Goal: Transaction & Acquisition: Purchase product/service

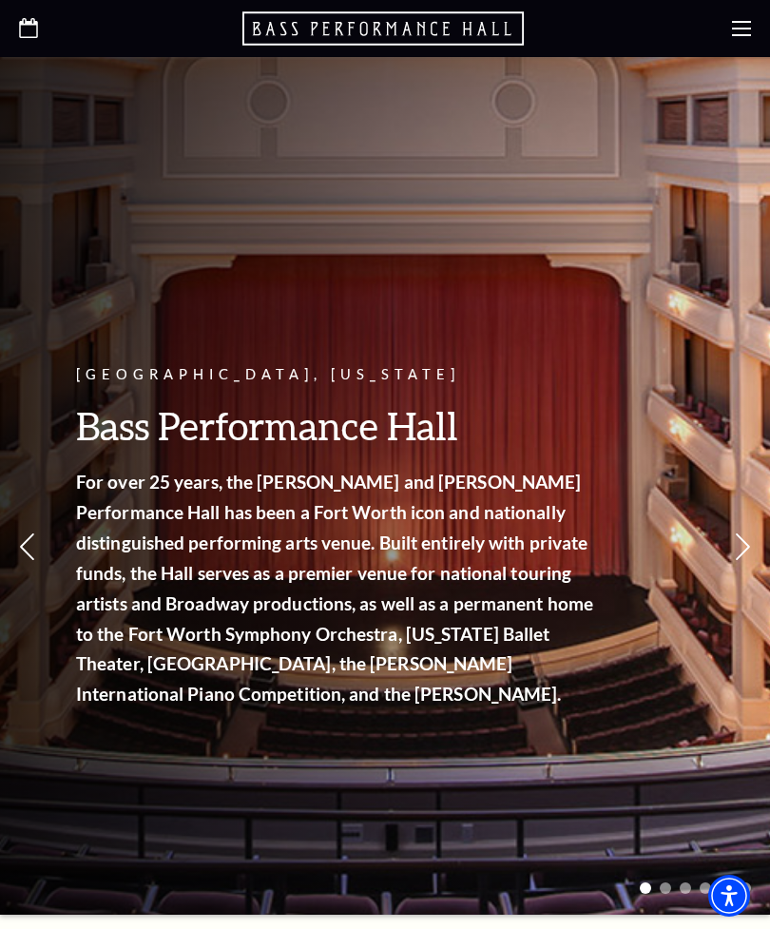
click at [736, 36] on use at bounding box center [741, 28] width 19 height 15
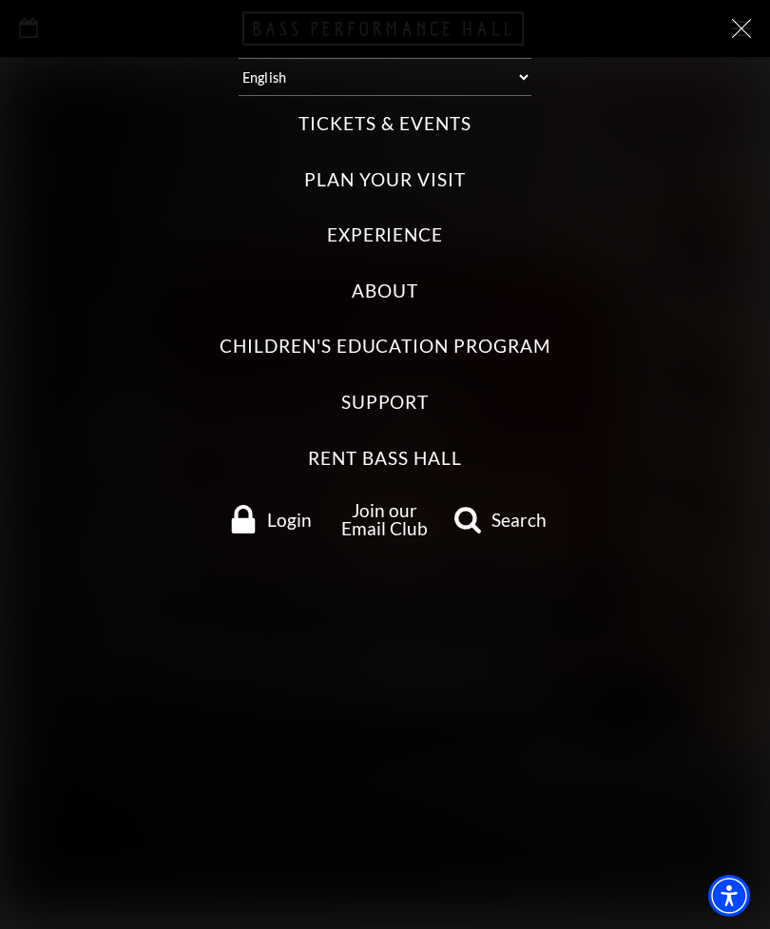
click at [441, 115] on label "Tickets & Events" at bounding box center [385, 124] width 172 height 26
click at [0, 0] on Events "Tickets & Events" at bounding box center [0, 0] width 0 height 0
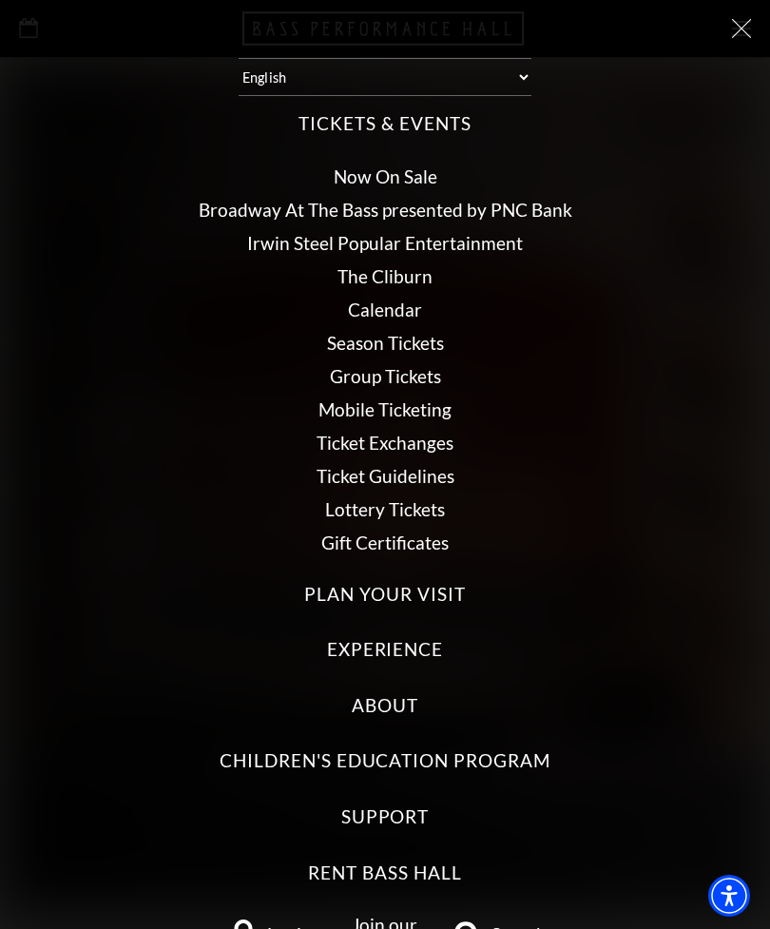
click at [412, 165] on link "Now On Sale" at bounding box center [386, 176] width 104 height 22
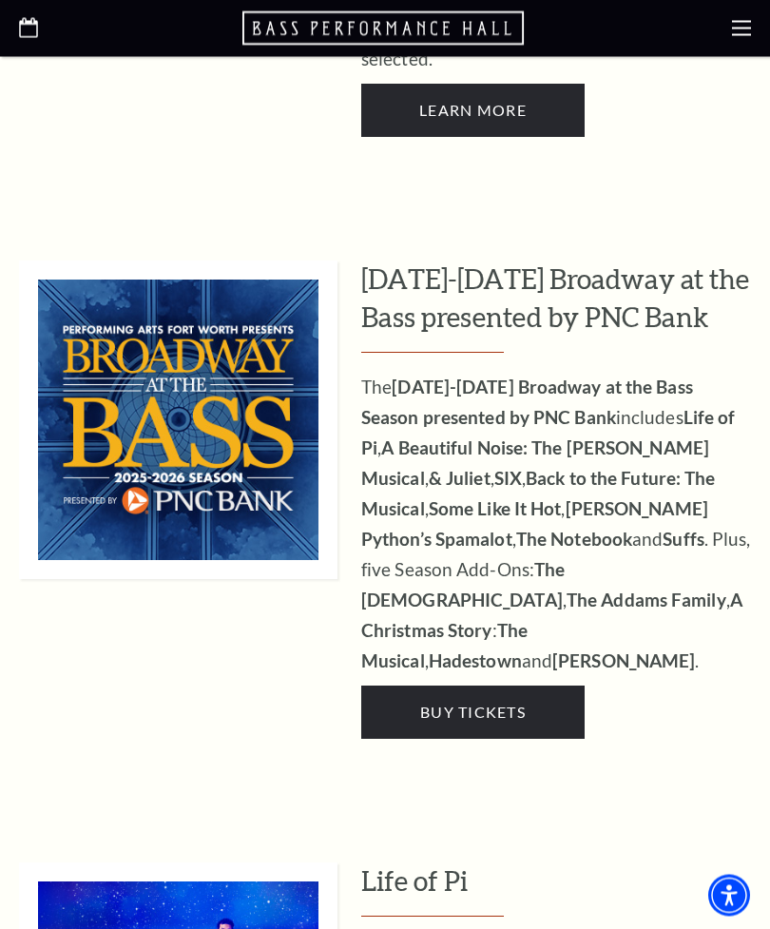
scroll to position [1730, 0]
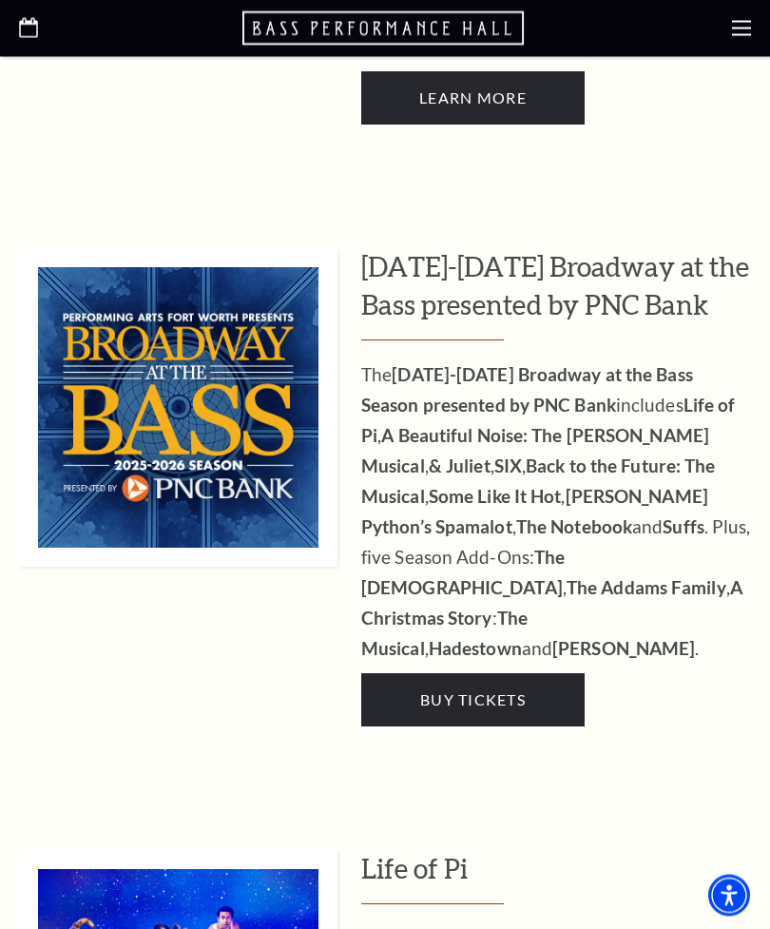
click at [555, 674] on link "Buy Tickets" at bounding box center [472, 700] width 223 height 53
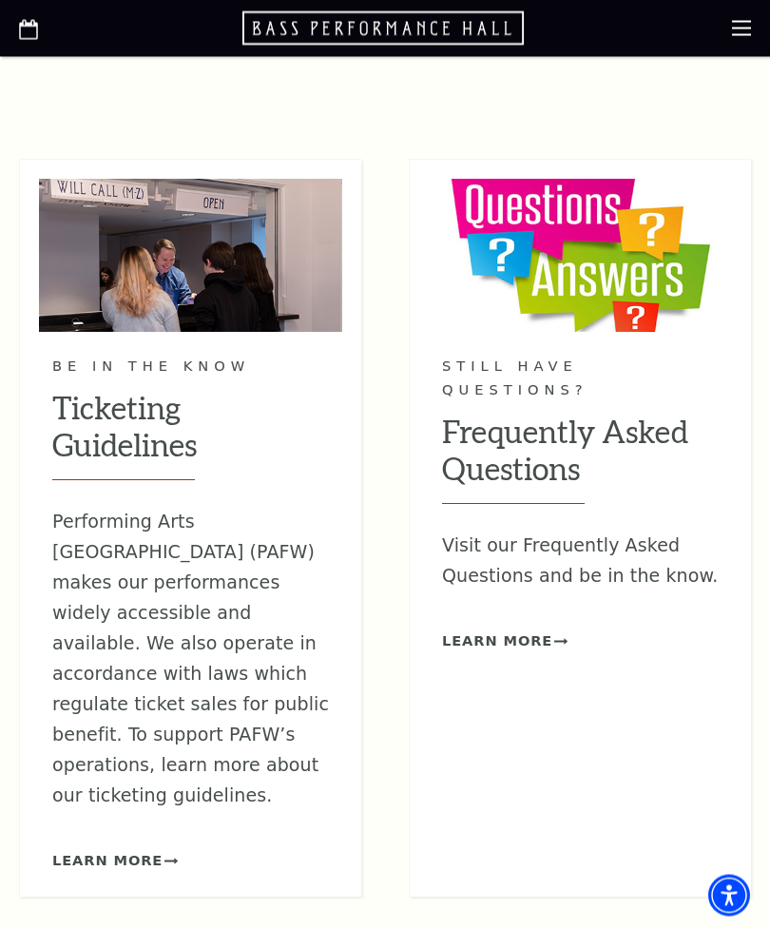
scroll to position [3628, 0]
click at [534, 629] on span "Learn More" at bounding box center [497, 641] width 110 height 24
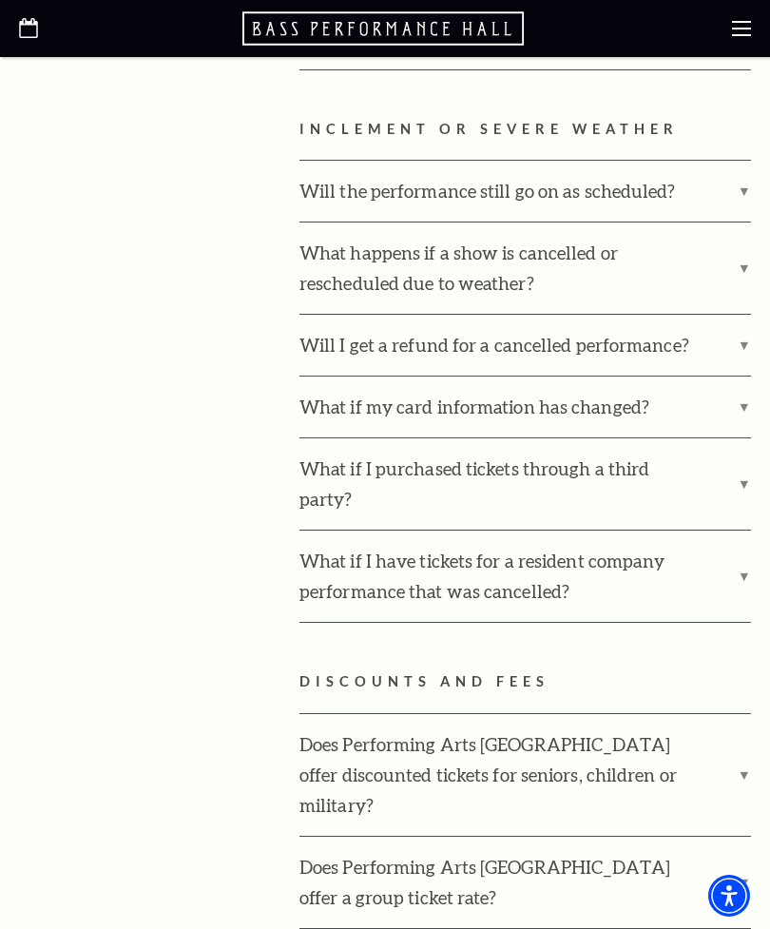
scroll to position [3226, 0]
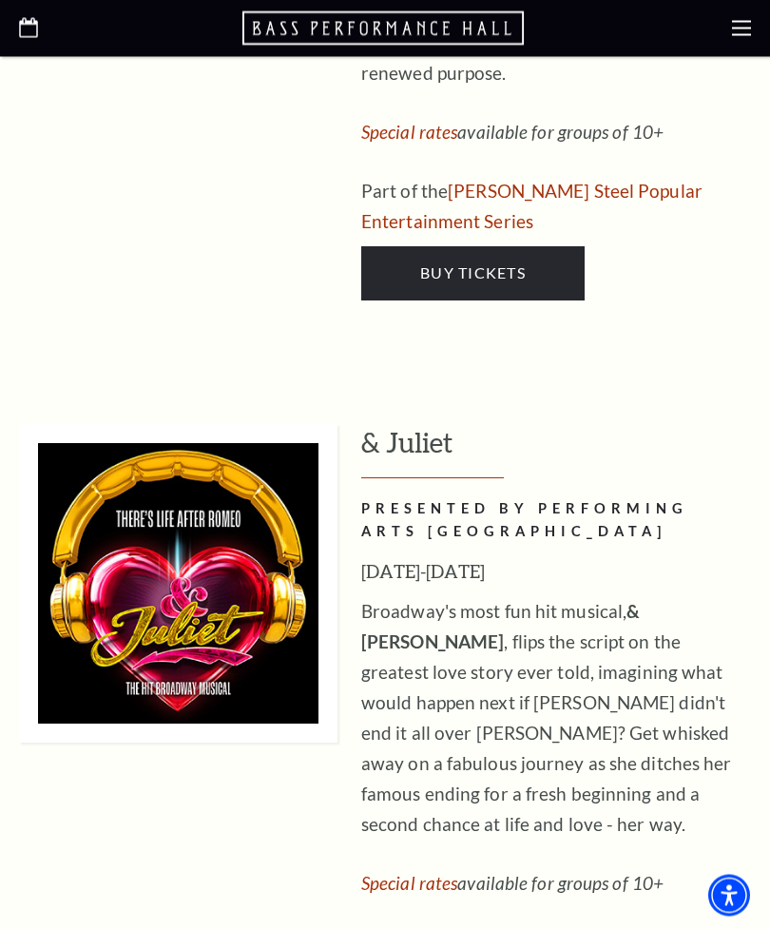
scroll to position [7530, 0]
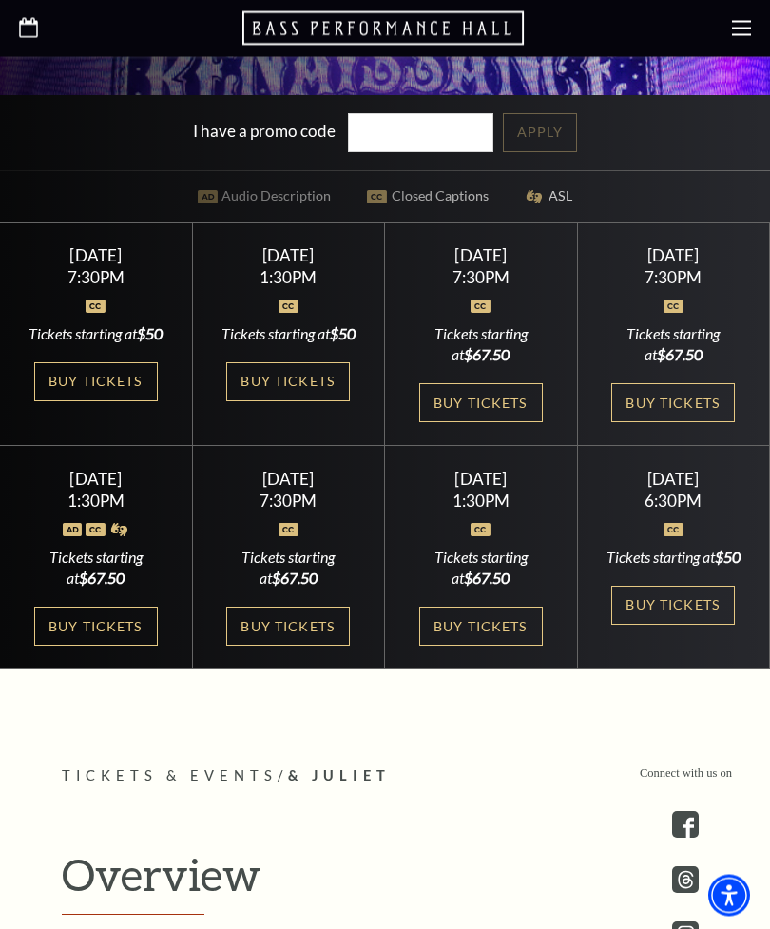
scroll to position [706, 0]
click at [124, 646] on link "Buy Tickets" at bounding box center [96, 626] width 124 height 39
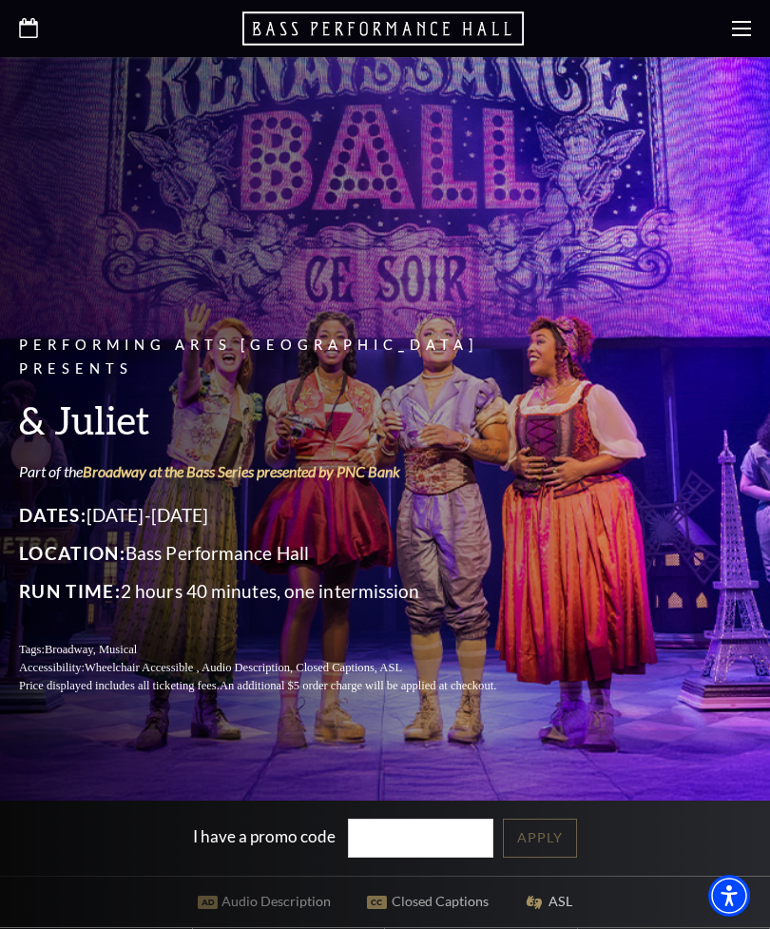
scroll to position [767, 0]
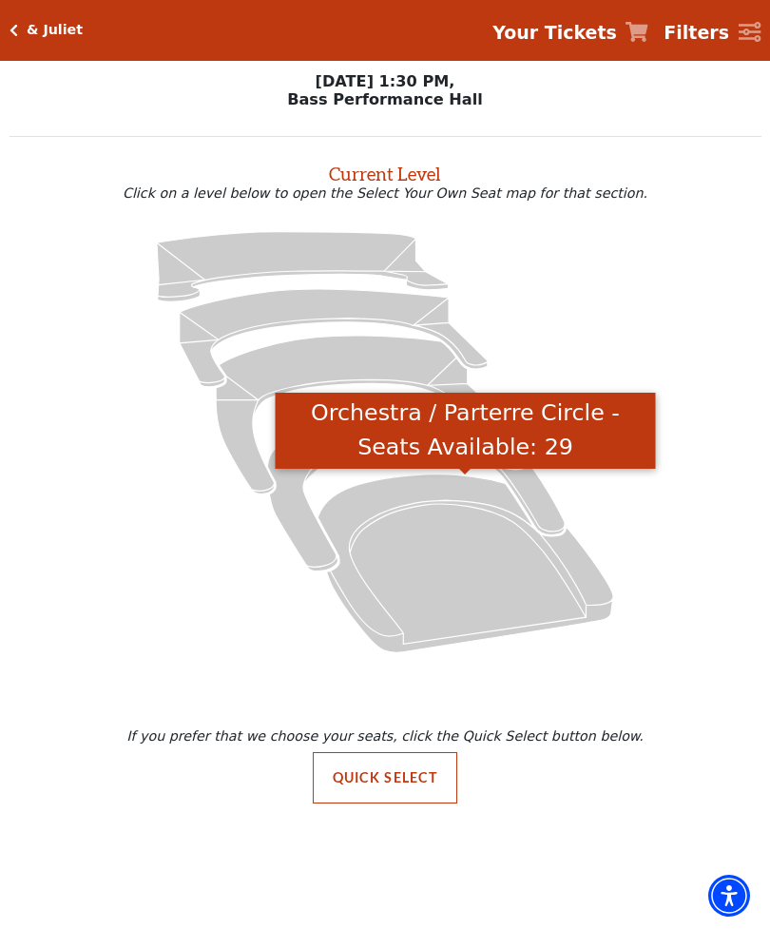
click at [454, 554] on icon "Orchestra / Parterre Circle - Seats Available: 29" at bounding box center [466, 563] width 296 height 178
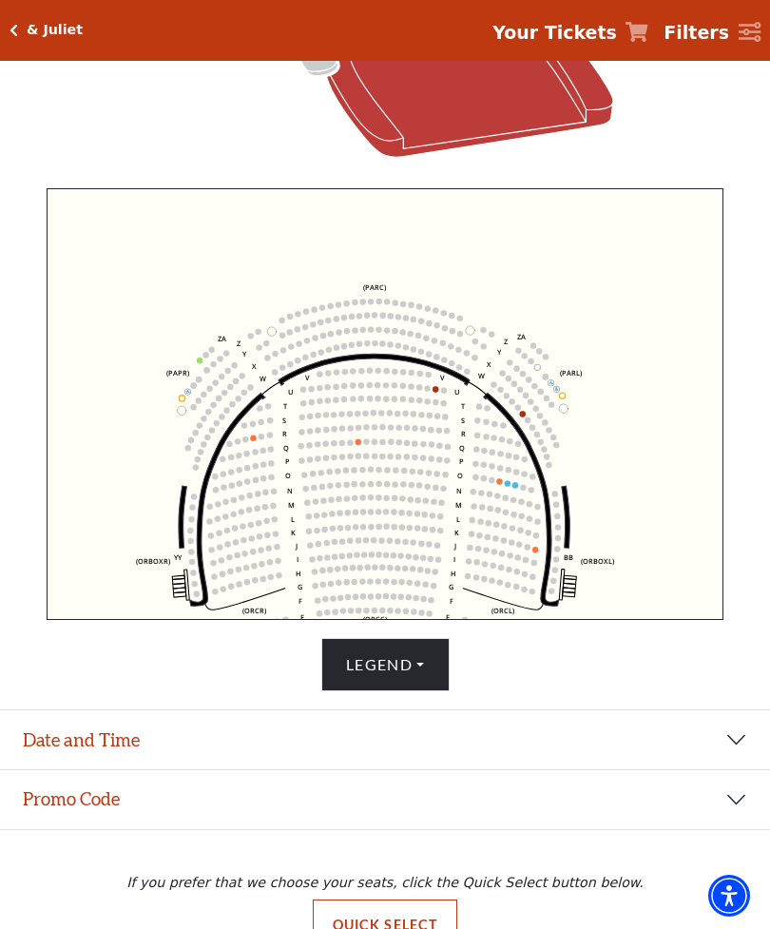
scroll to position [551, 0]
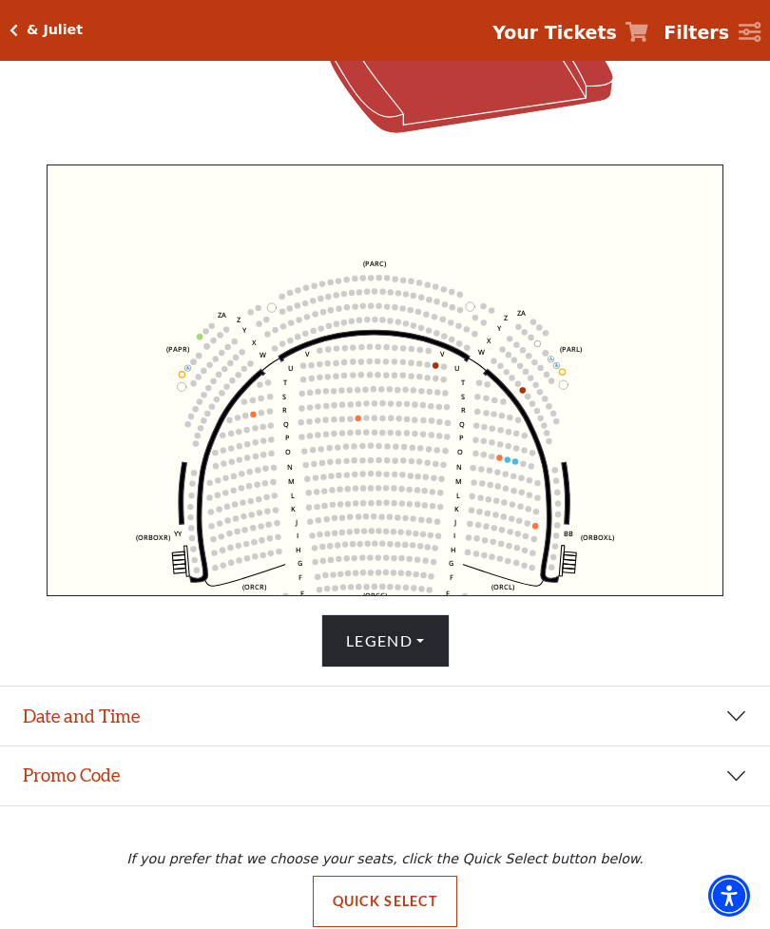
click at [730, 745] on button "Date and Time" at bounding box center [385, 715] width 770 height 59
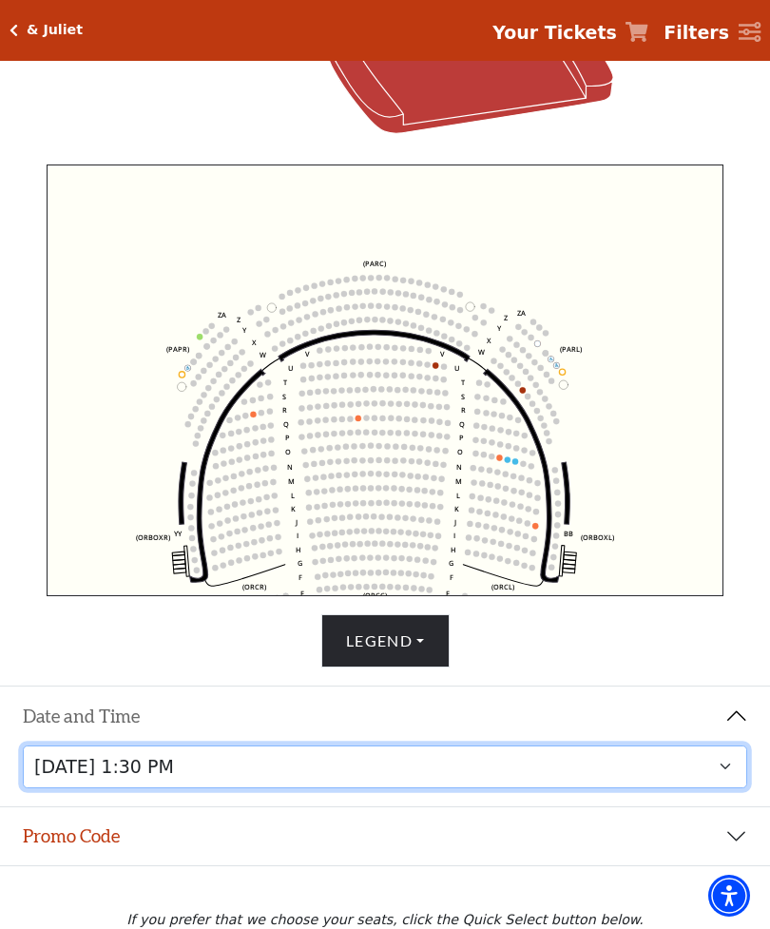
click at [715, 788] on select "[DATE] 1:30 PM [DATE] 7:30 PM [DATE] 7:30 PM [DATE] 7:30 PM [DATE] 1:30 PM [DAT…" at bounding box center [385, 766] width 725 height 43
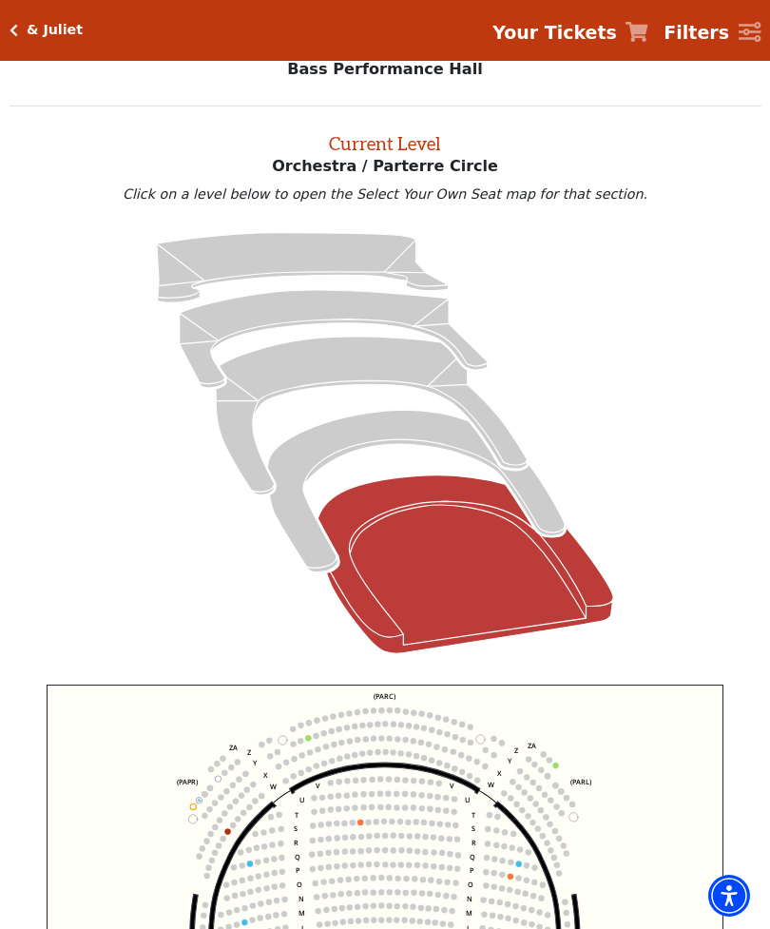
scroll to position [72, 0]
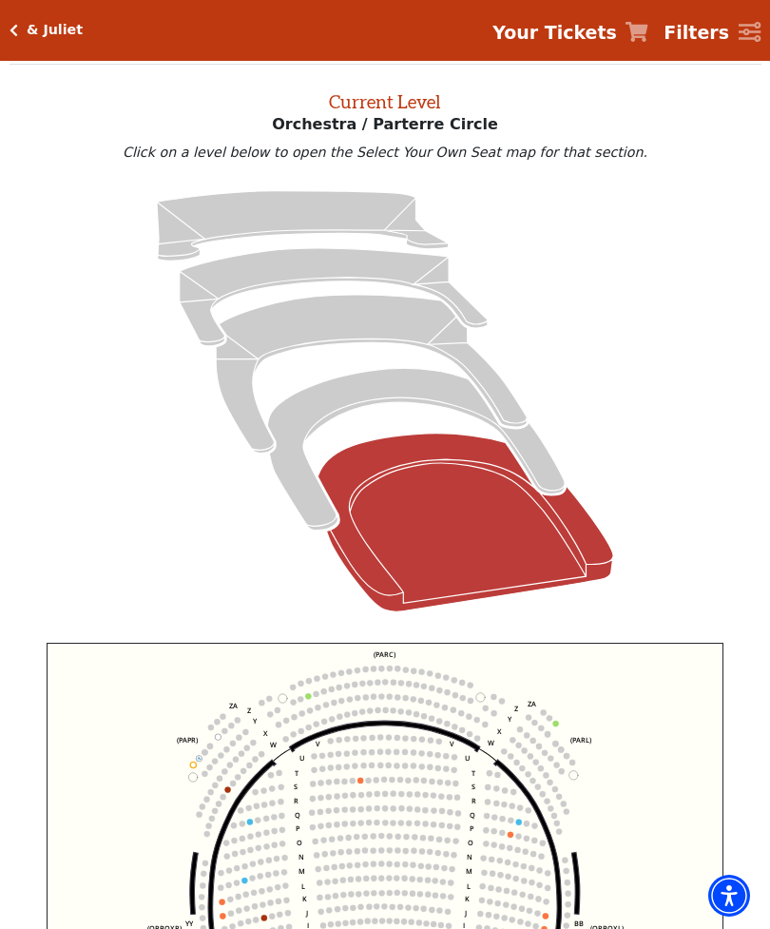
click at [463, 539] on icon "Orchestra / Parterre Circle - Seats Available: 29" at bounding box center [466, 523] width 296 height 178
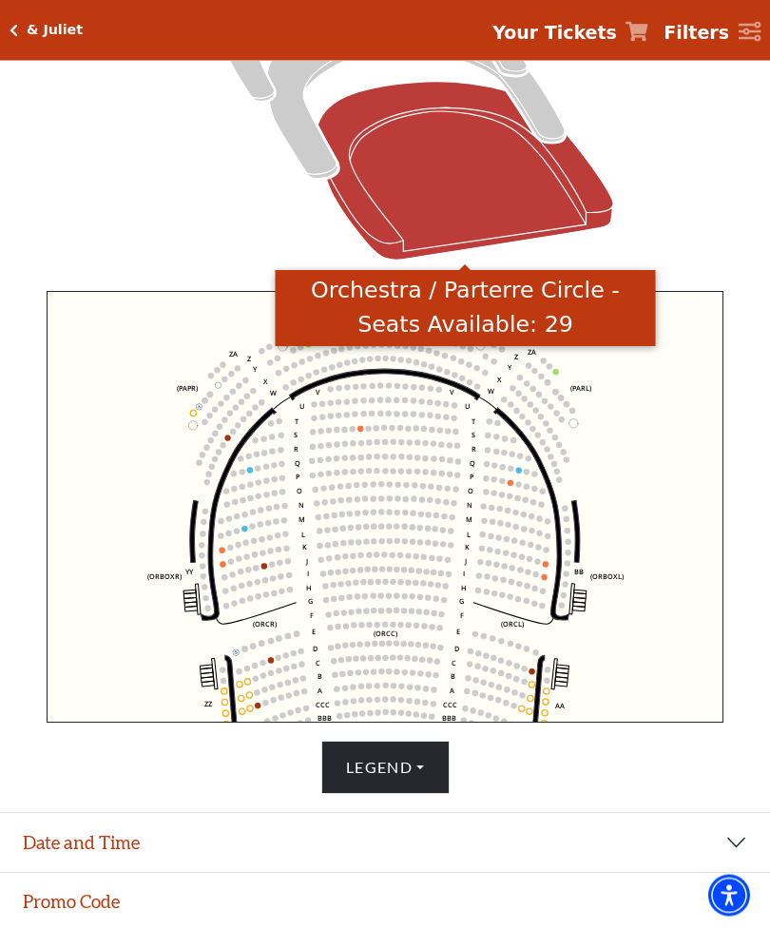
scroll to position [425, 0]
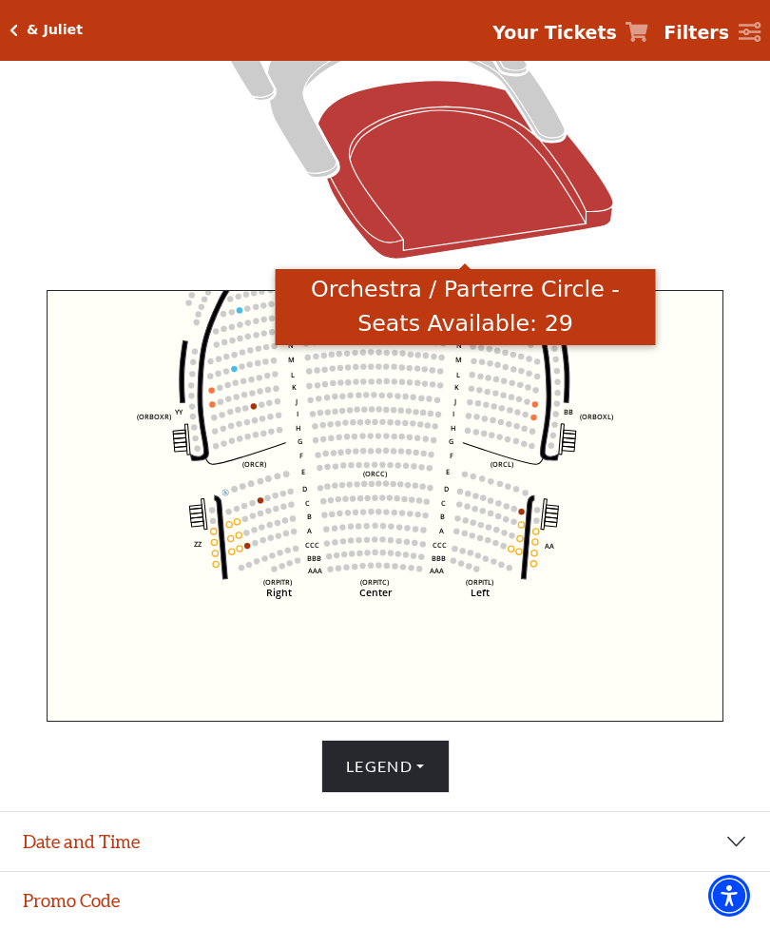
click at [712, 871] on button "Date and Time" at bounding box center [385, 841] width 770 height 59
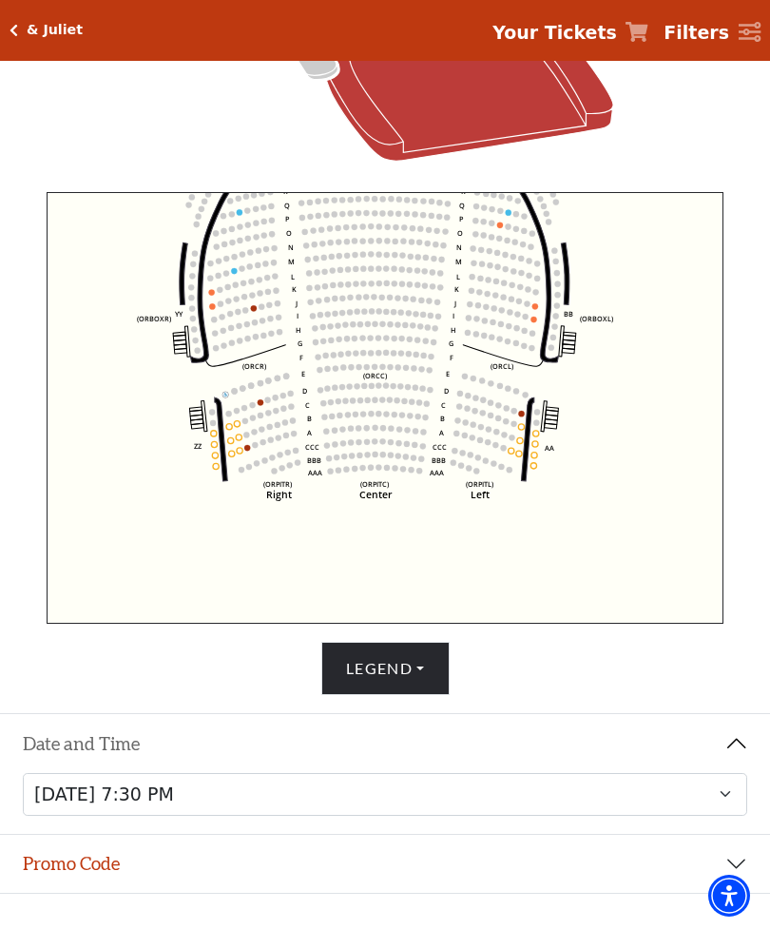
scroll to position [611, 0]
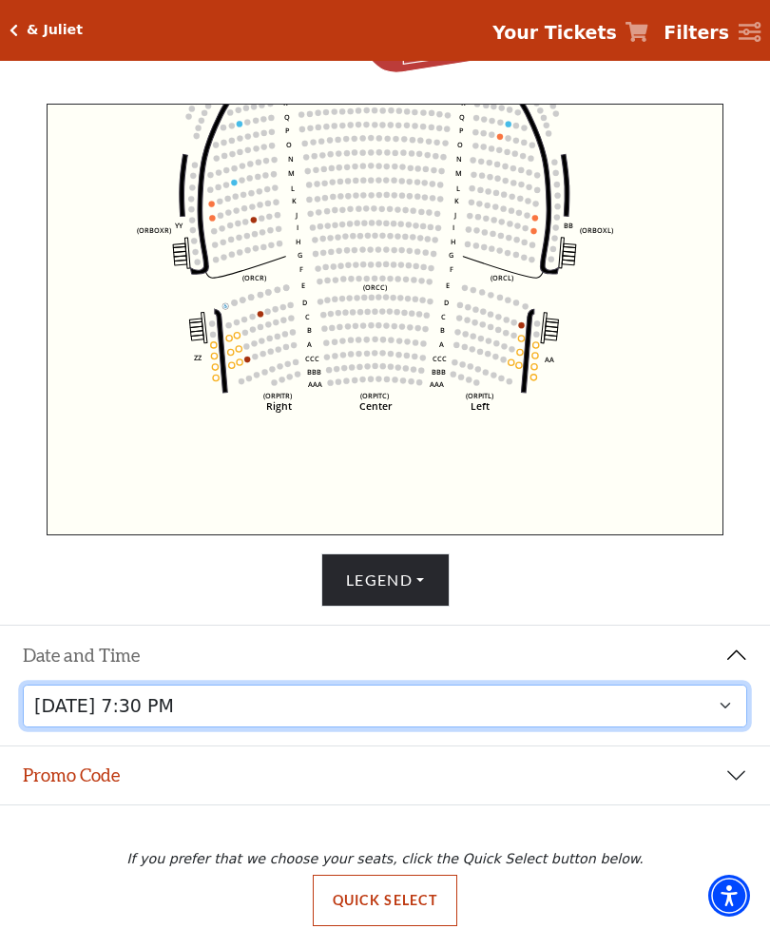
click at [712, 727] on select "[DATE] 1:30 PM [DATE] 7:30 PM [DATE] 7:30 PM [DATE] 7:30 PM [DATE] 1:30 PM [DAT…" at bounding box center [385, 706] width 725 height 43
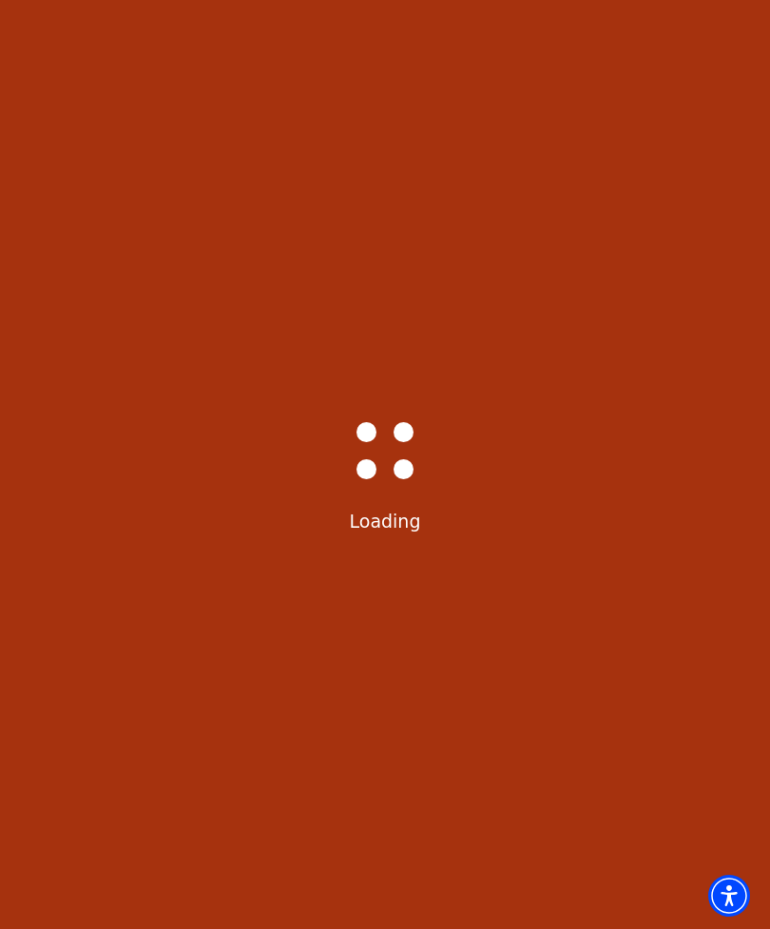
select select "6234"
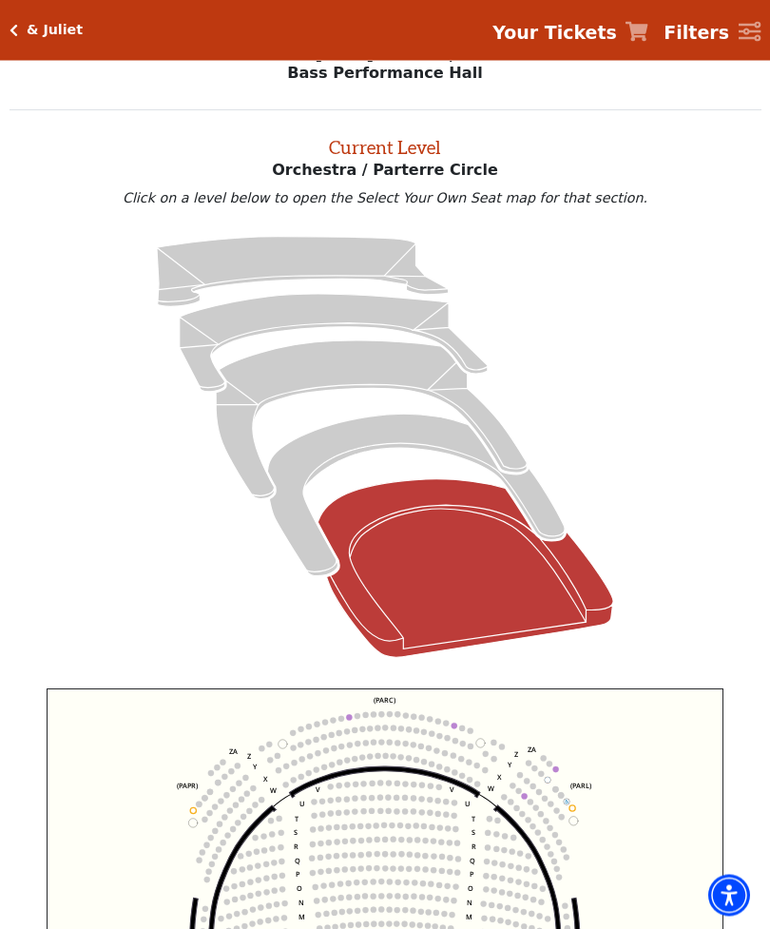
scroll to position [72, 0]
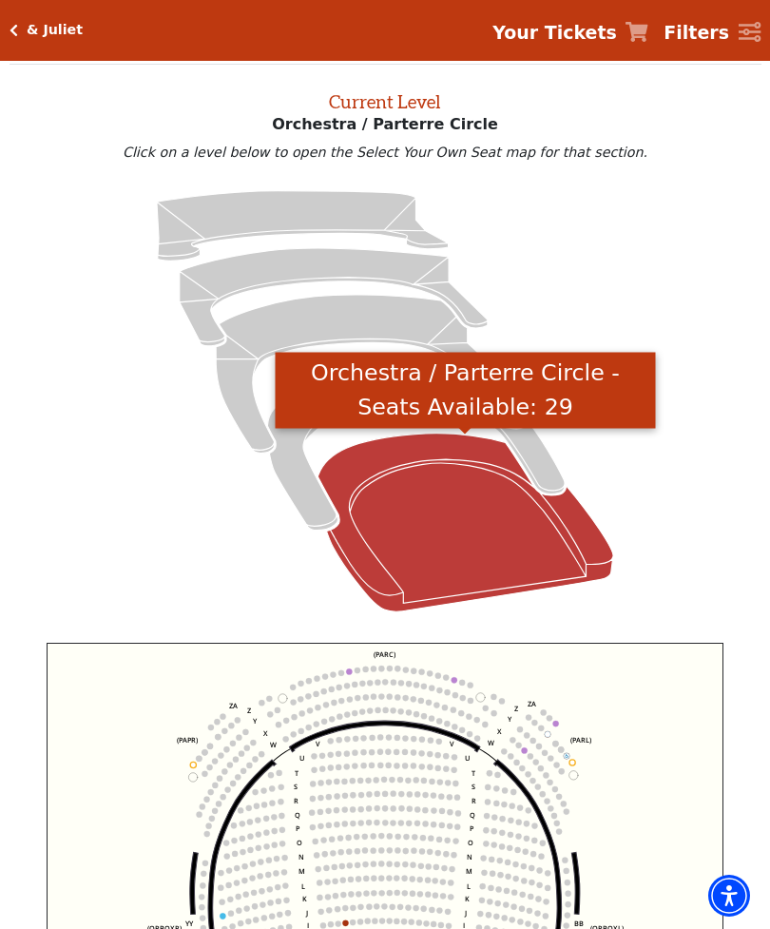
click at [469, 544] on icon "Orchestra / Parterre Circle - Seats Available: 29" at bounding box center [466, 523] width 296 height 178
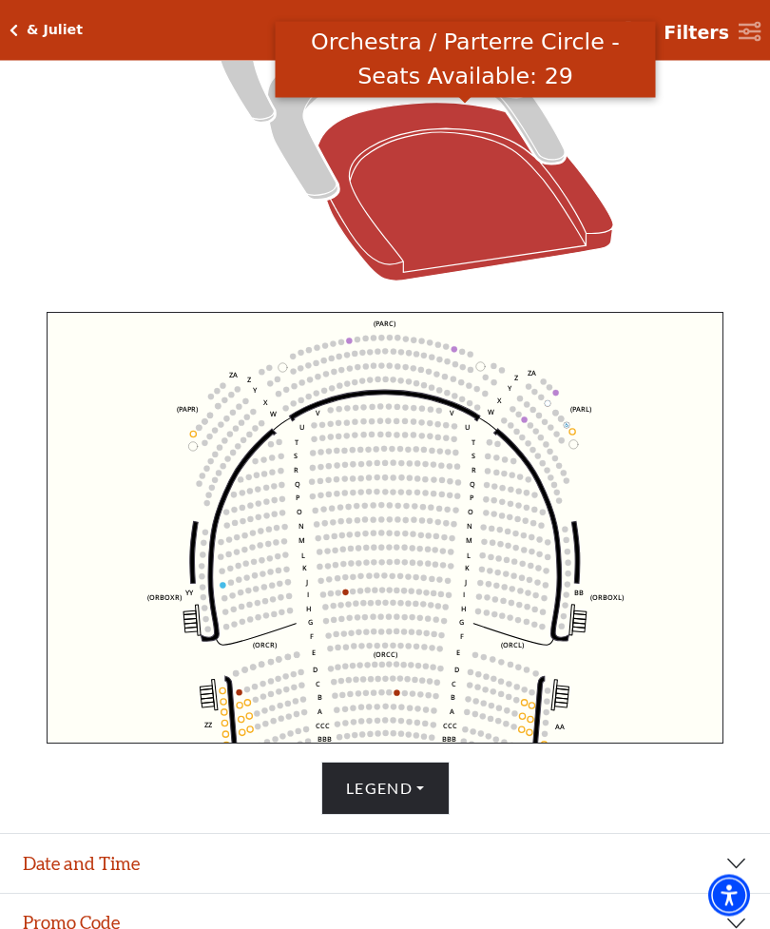
scroll to position [403, 0]
click at [721, 893] on button "Date and Time" at bounding box center [385, 863] width 770 height 59
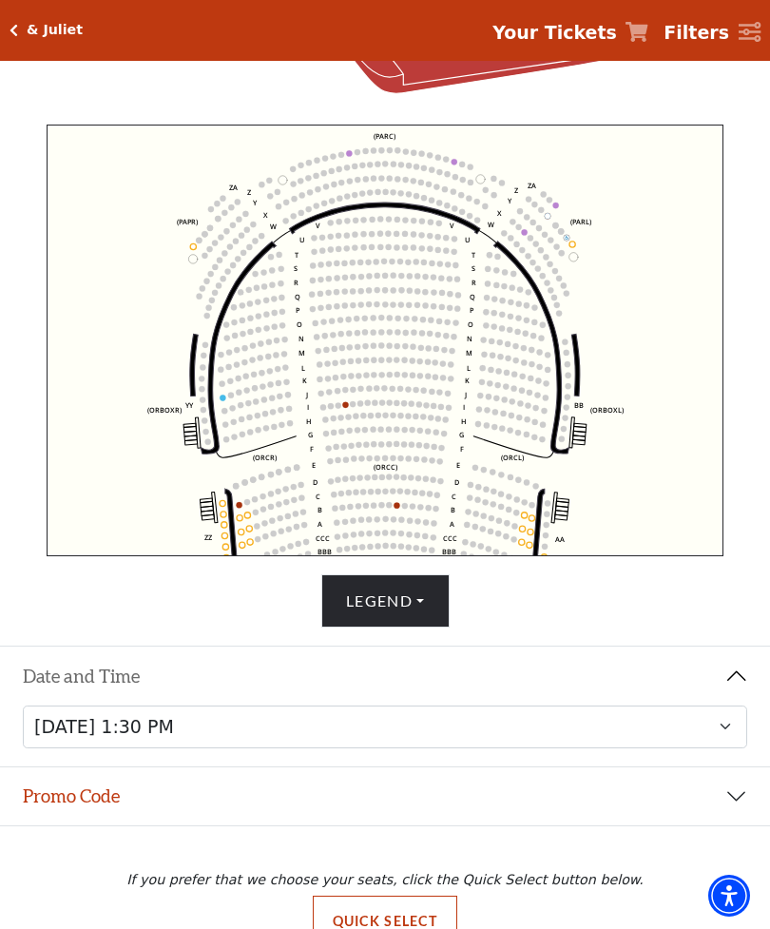
scroll to position [611, 0]
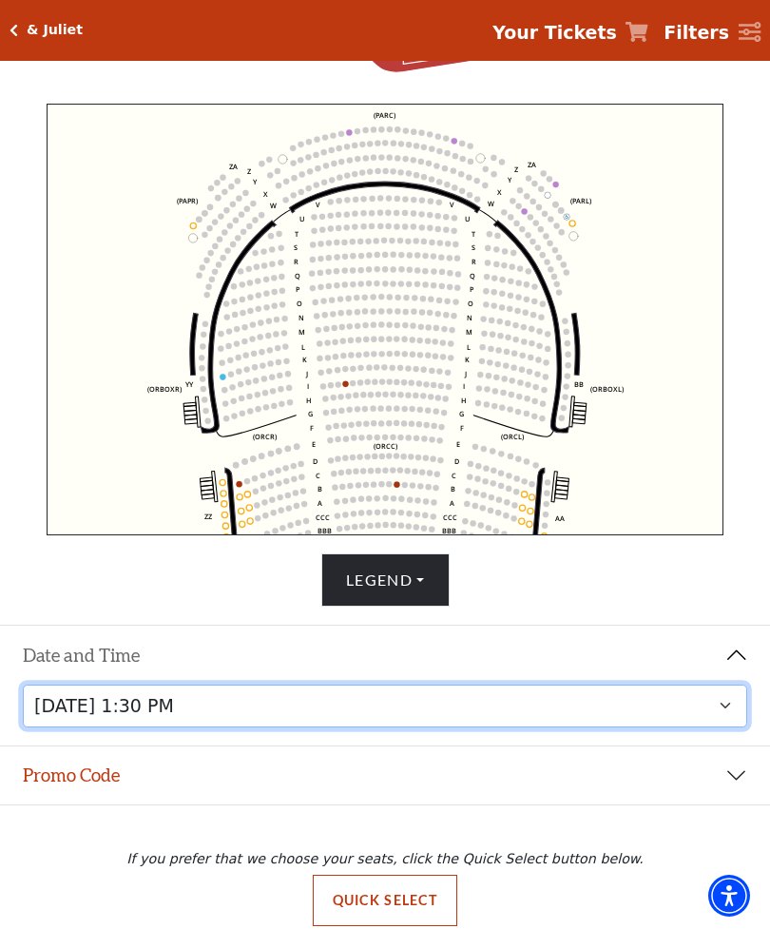
click at [710, 727] on select "[DATE] 1:30 PM [DATE] 7:30 PM [DATE] 7:30 PM [DATE] 7:30 PM [DATE] 1:30 PM [DAT…" at bounding box center [385, 706] width 725 height 43
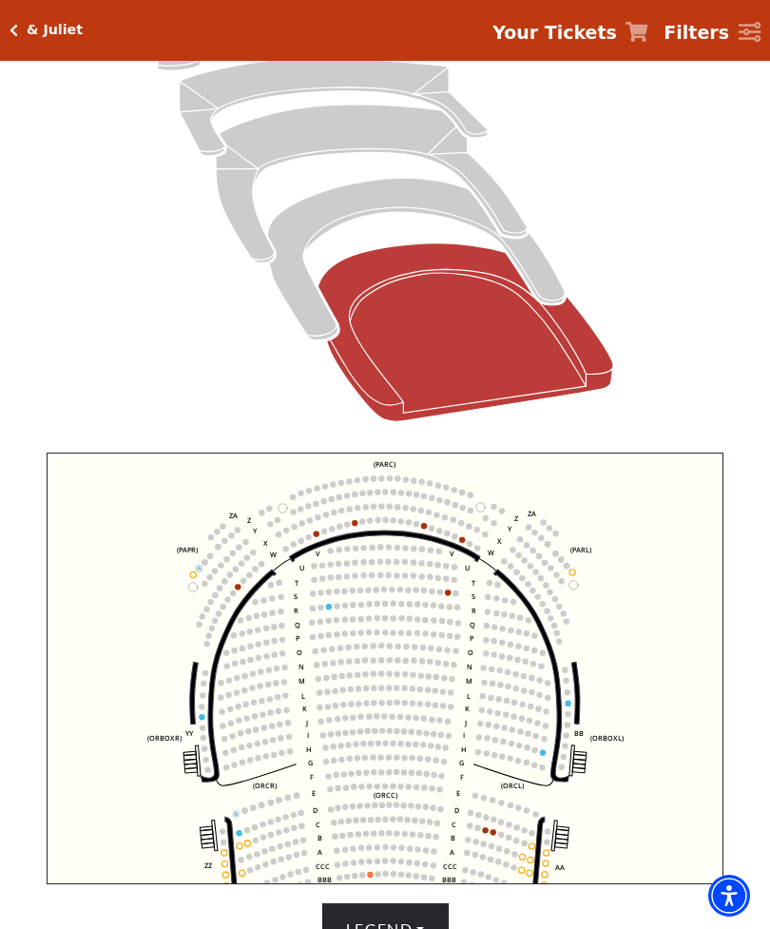
scroll to position [269, 0]
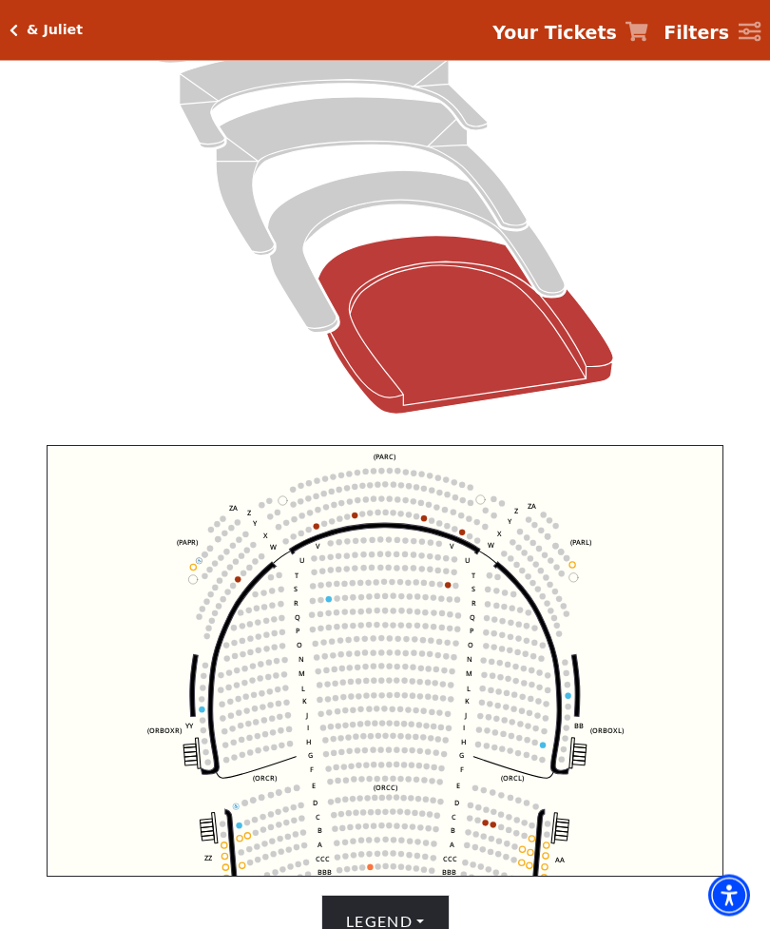
click at [464, 536] on circle at bounding box center [462, 534] width 6 height 6
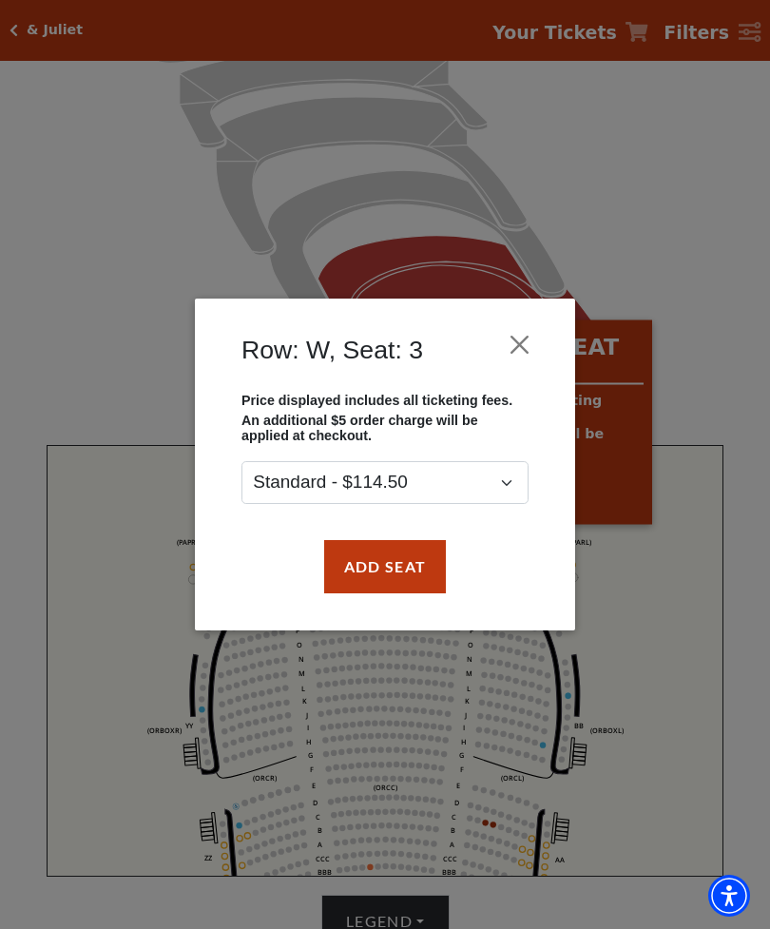
click at [519, 340] on button "Close" at bounding box center [520, 344] width 36 height 36
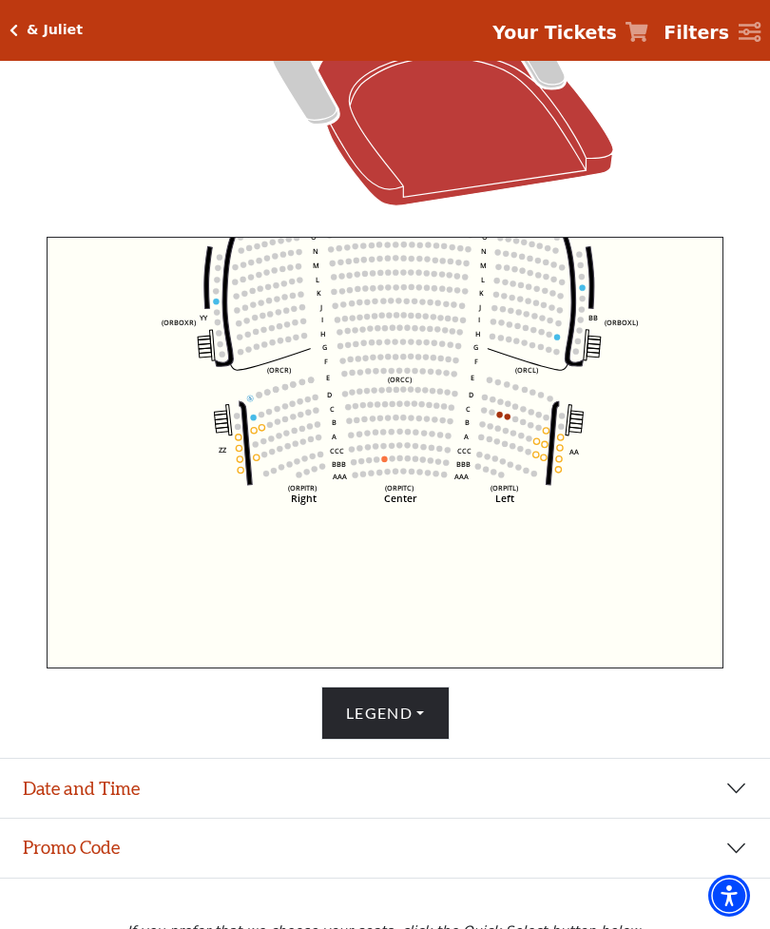
scroll to position [551, 0]
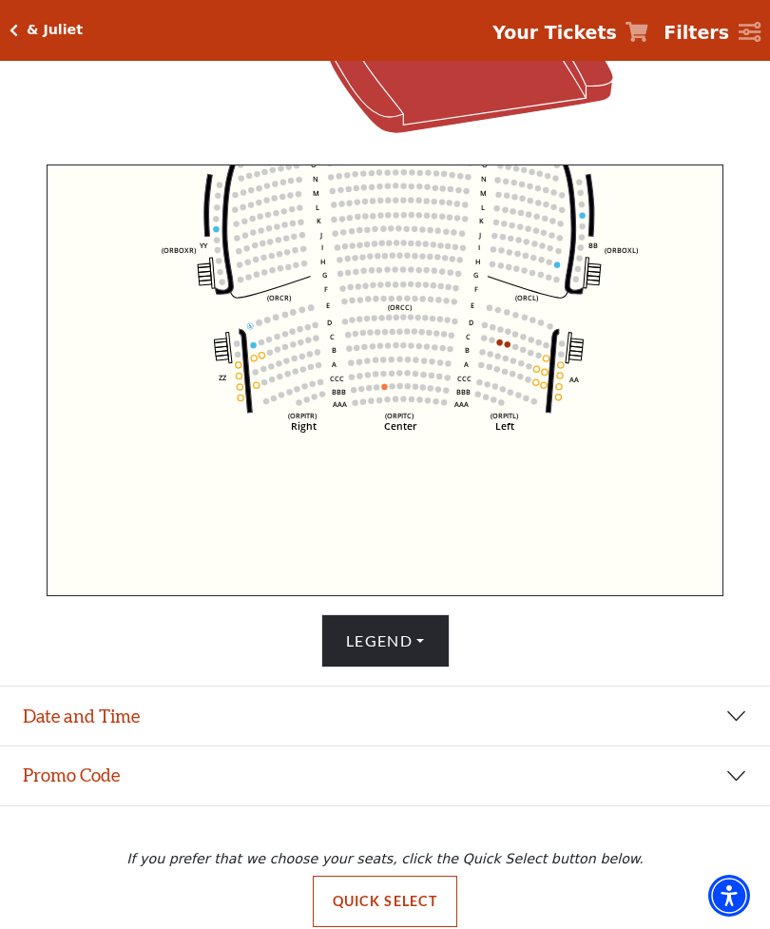
click at [733, 745] on button "Date and Time" at bounding box center [385, 715] width 770 height 59
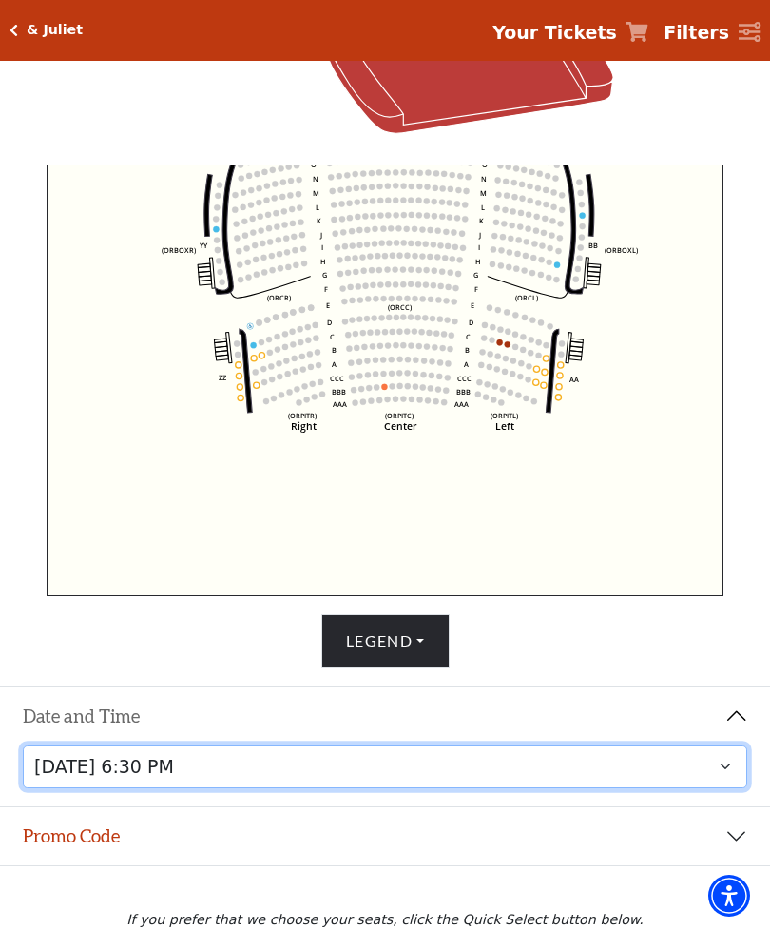
click at [716, 788] on select "[DATE] 1:30 PM [DATE] 7:30 PM [DATE] 7:30 PM [DATE] 7:30 PM [DATE] 1:30 PM [DAT…" at bounding box center [385, 766] width 725 height 43
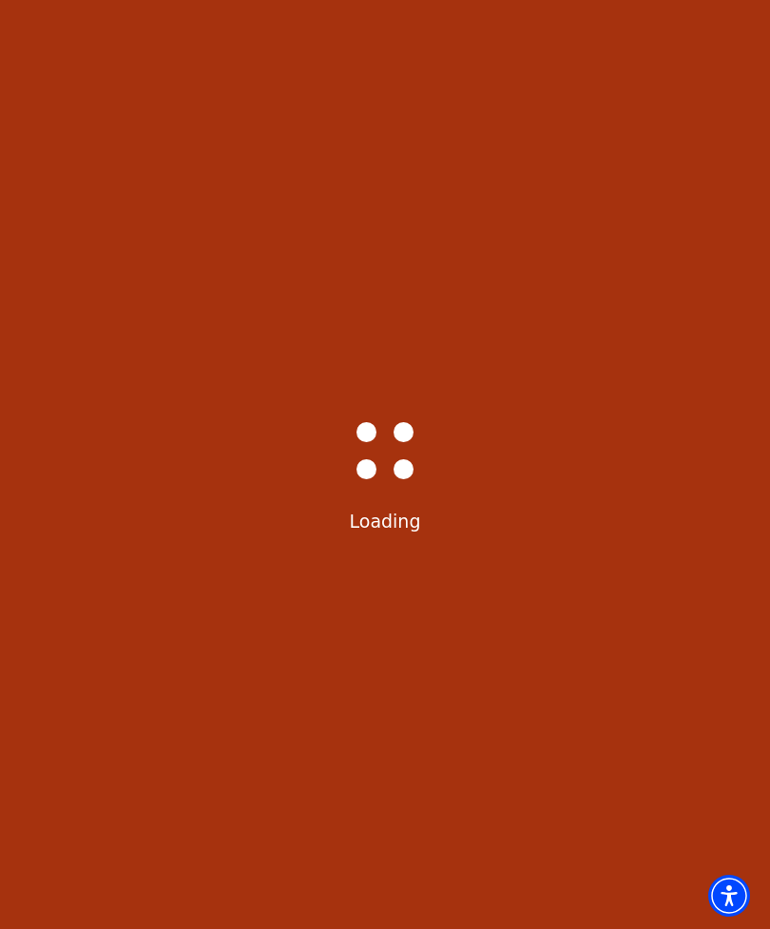
select select "6231"
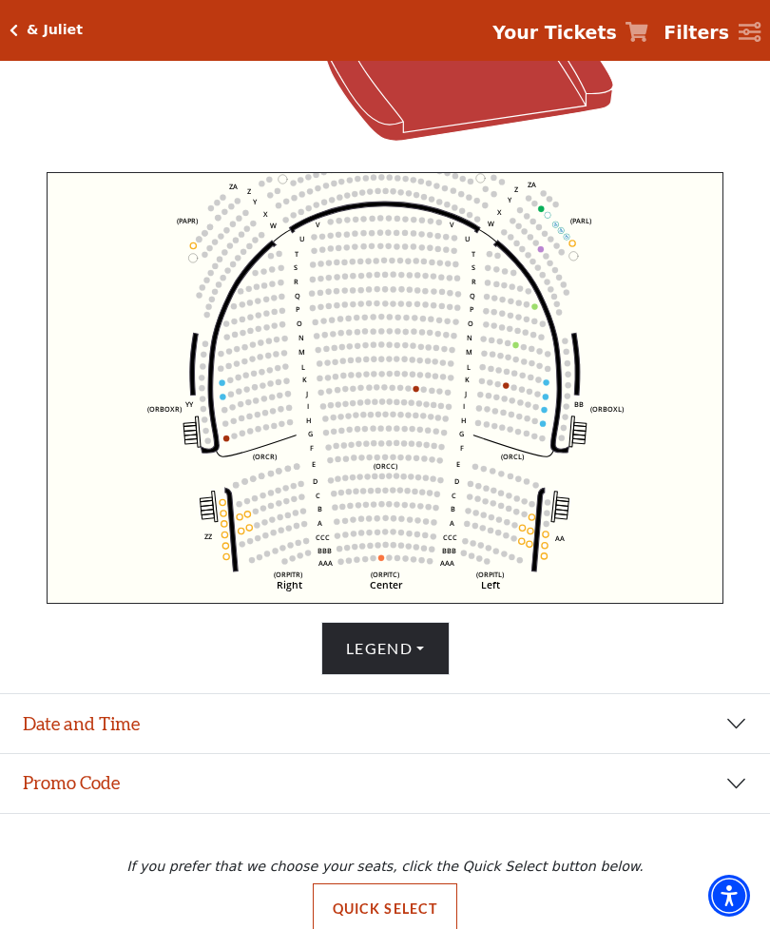
scroll to position [551, 0]
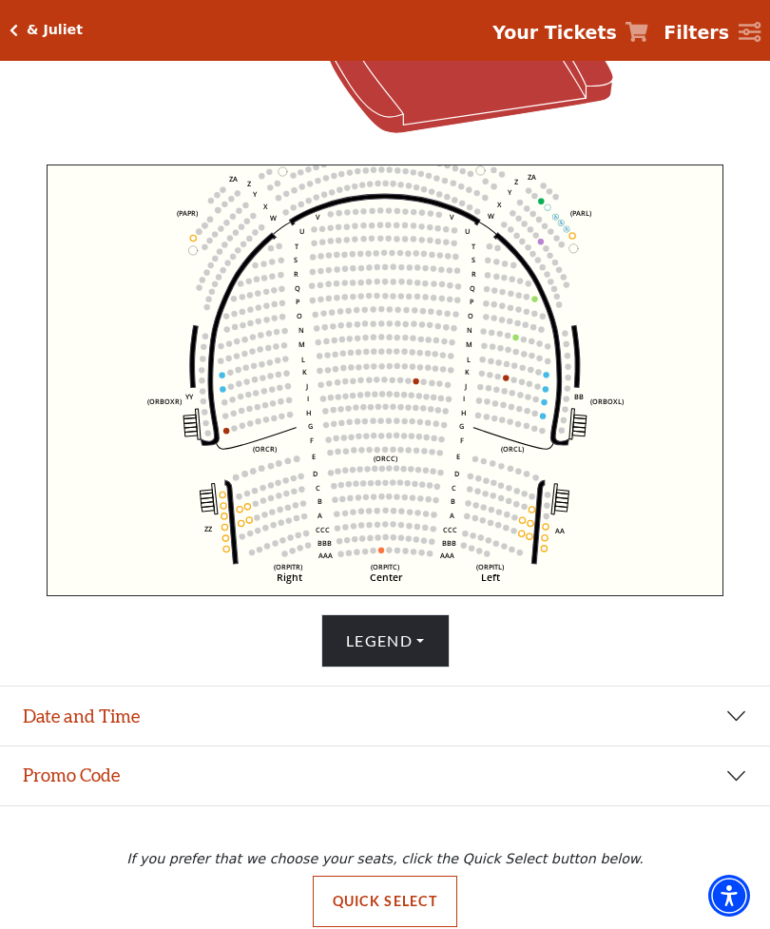
click at [726, 745] on button "Date and Time" at bounding box center [385, 715] width 770 height 59
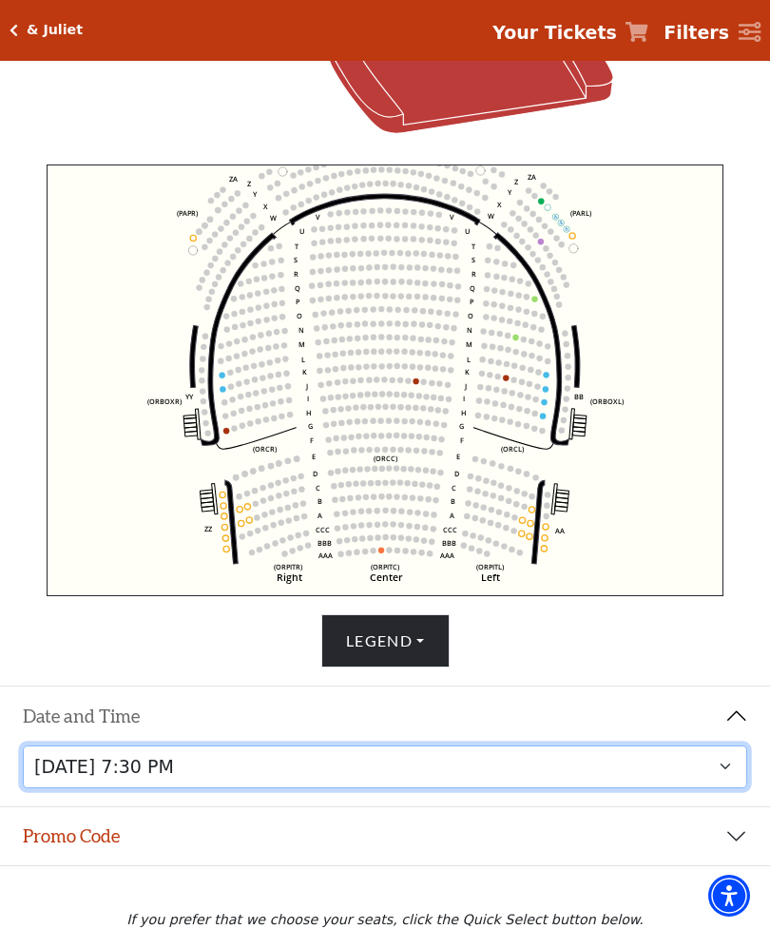
click at [725, 788] on select "[DATE] 1:30 PM [DATE] 7:30 PM [DATE] 7:30 PM [DATE] 7:30 PM [DATE] 1:30 PM [DAT…" at bounding box center [385, 766] width 725 height 43
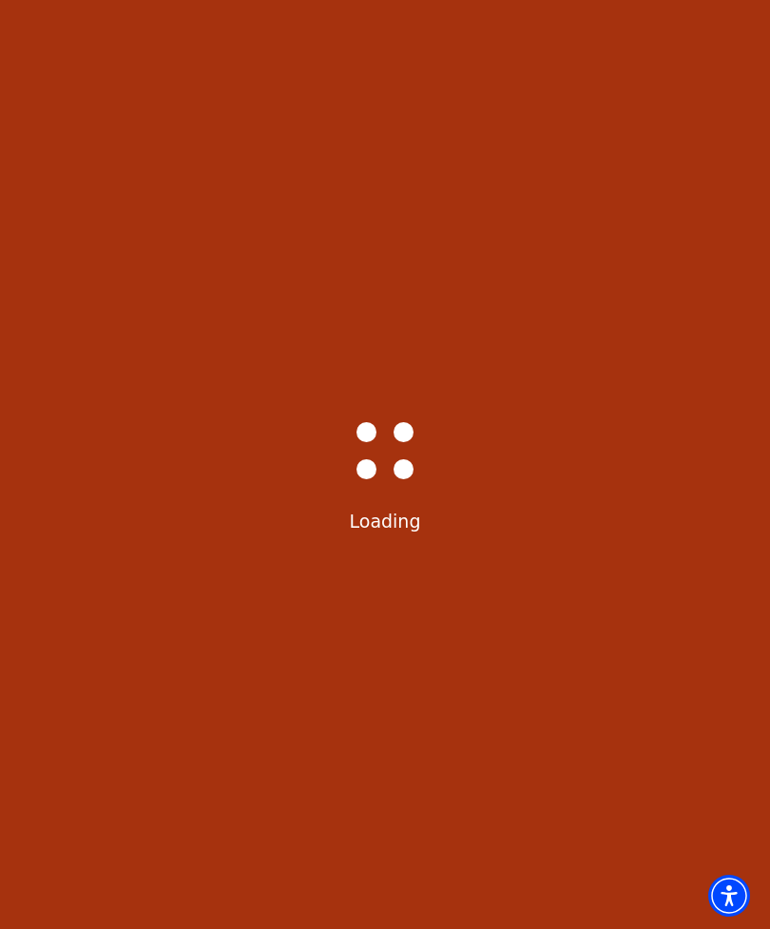
select select "6230"
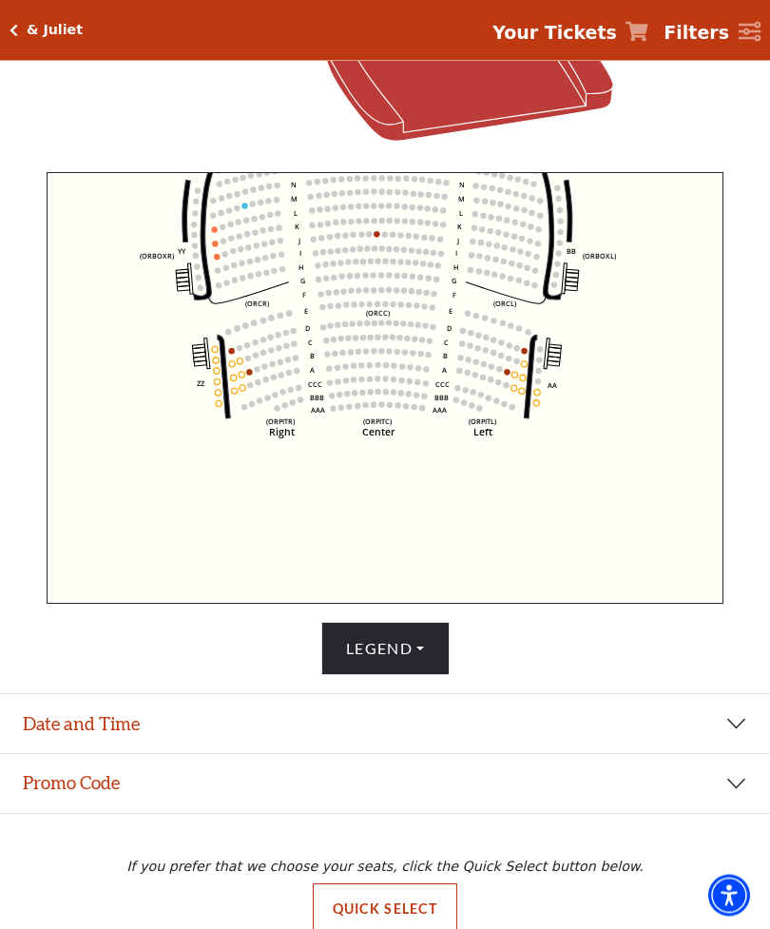
scroll to position [551, 0]
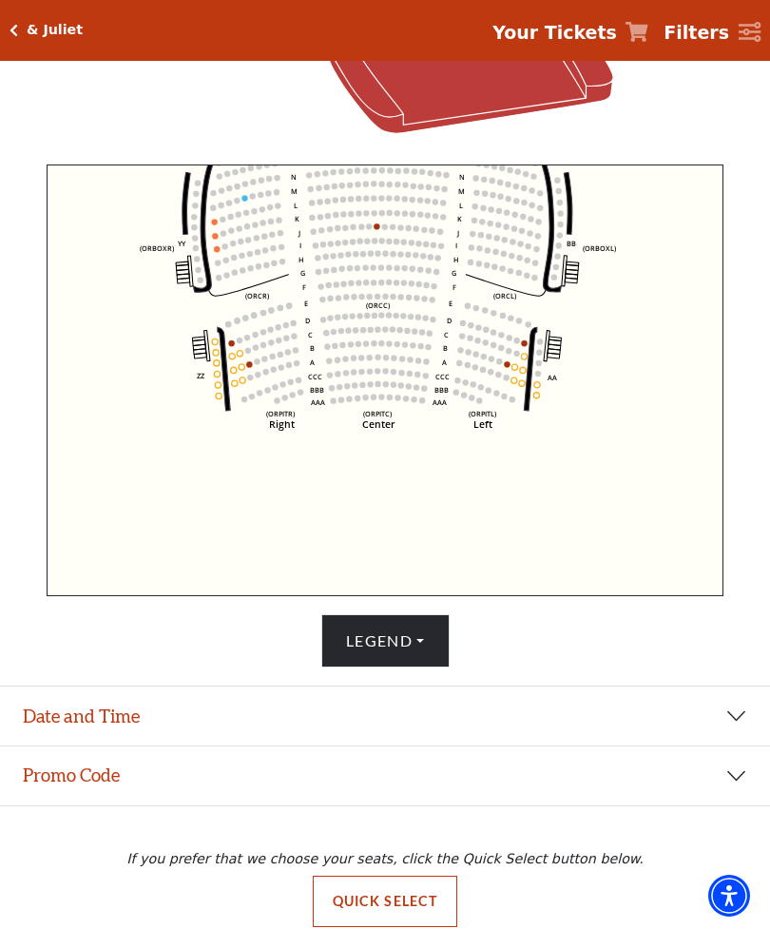
click at [722, 745] on button "Date and Time" at bounding box center [385, 715] width 770 height 59
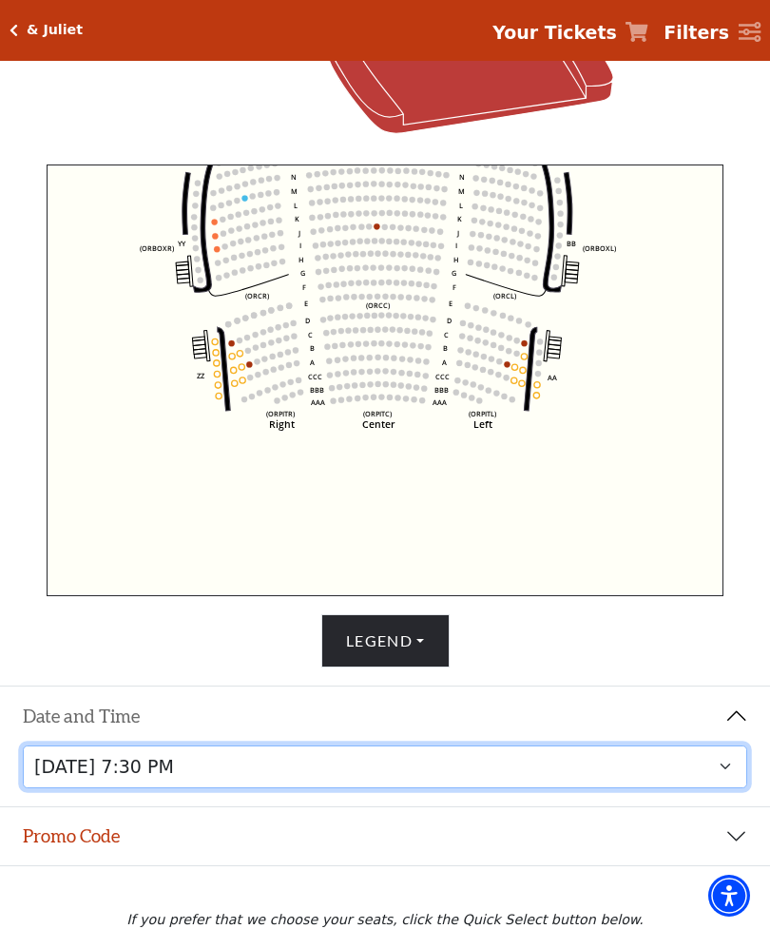
click at [713, 788] on select "[DATE] 1:30 PM [DATE] 7:30 PM [DATE] 7:30 PM [DATE] 7:30 PM [DATE] 1:30 PM [DAT…" at bounding box center [385, 766] width 725 height 43
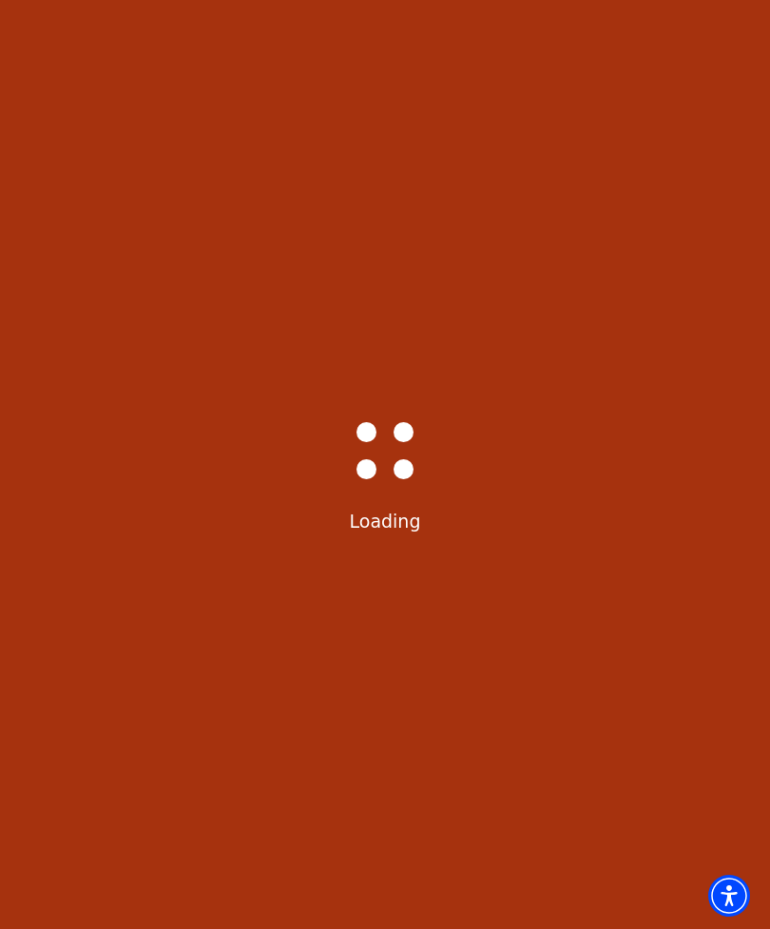
select select "6234"
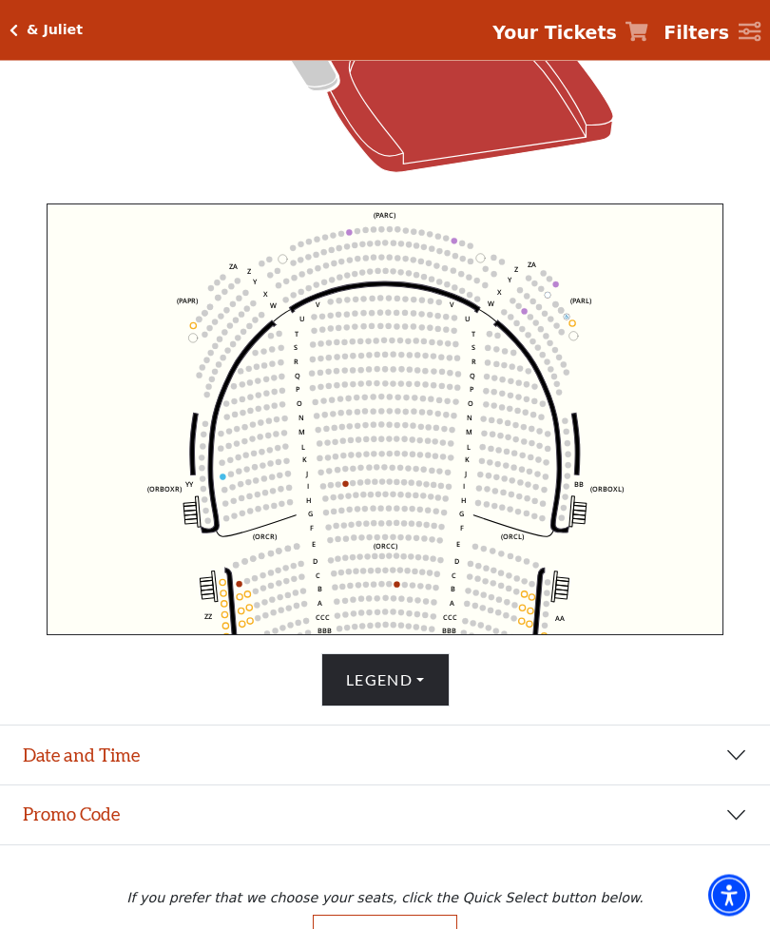
scroll to position [551, 0]
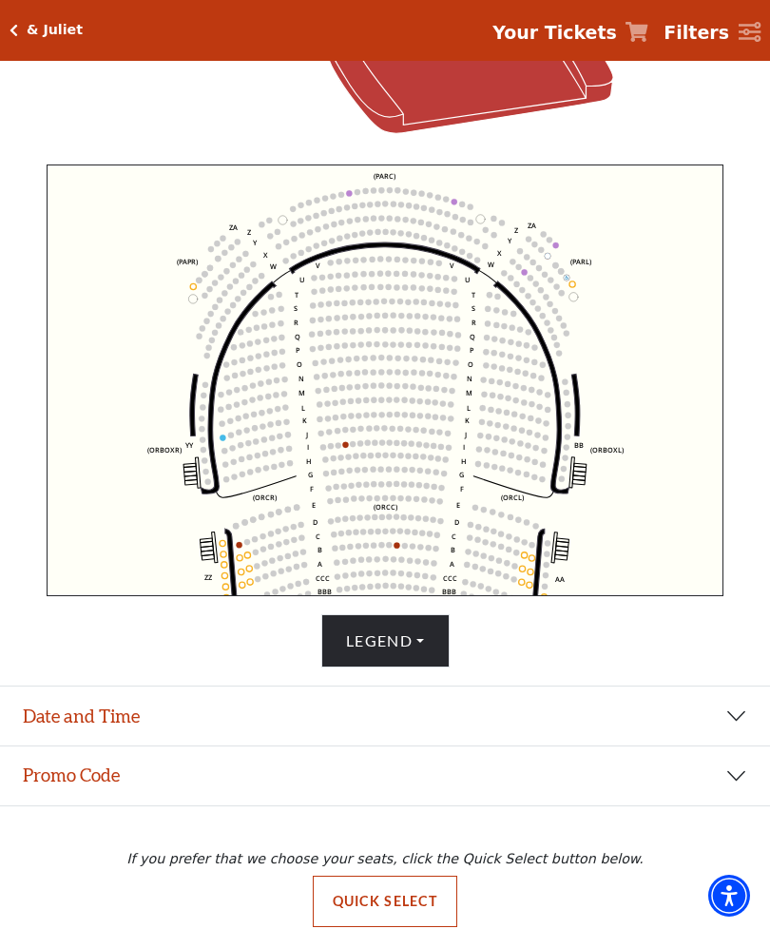
click at [725, 745] on button "Date and Time" at bounding box center [385, 715] width 770 height 59
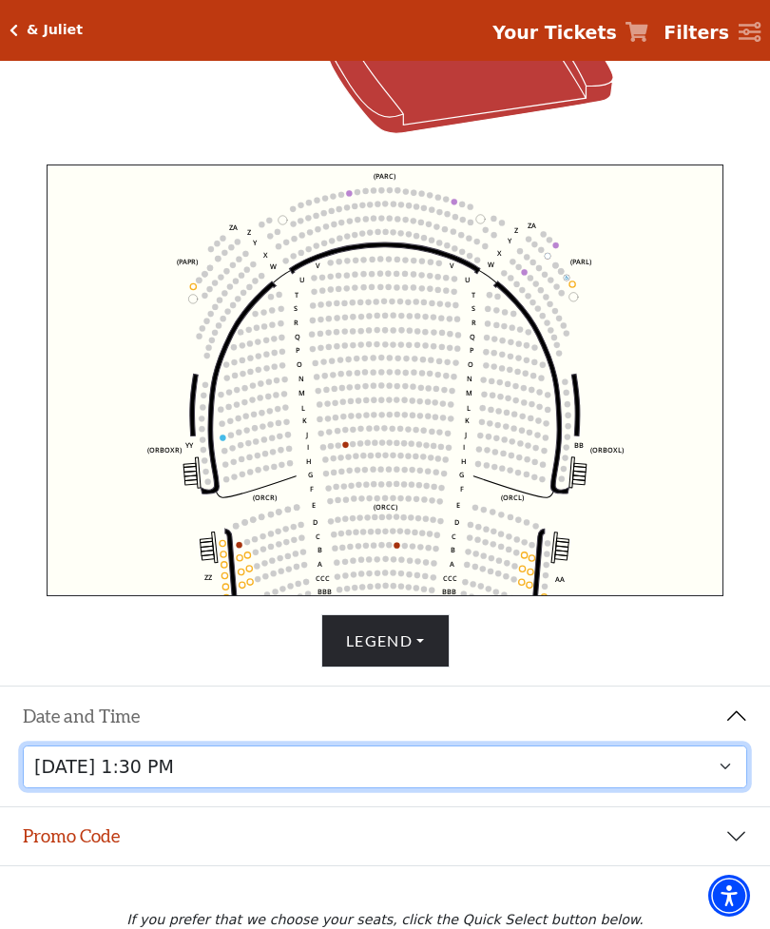
click at [716, 788] on select "[DATE] 1:30 PM [DATE] 7:30 PM [DATE] 7:30 PM [DATE] 7:30 PM [DATE] 1:30 PM [DAT…" at bounding box center [385, 766] width 725 height 43
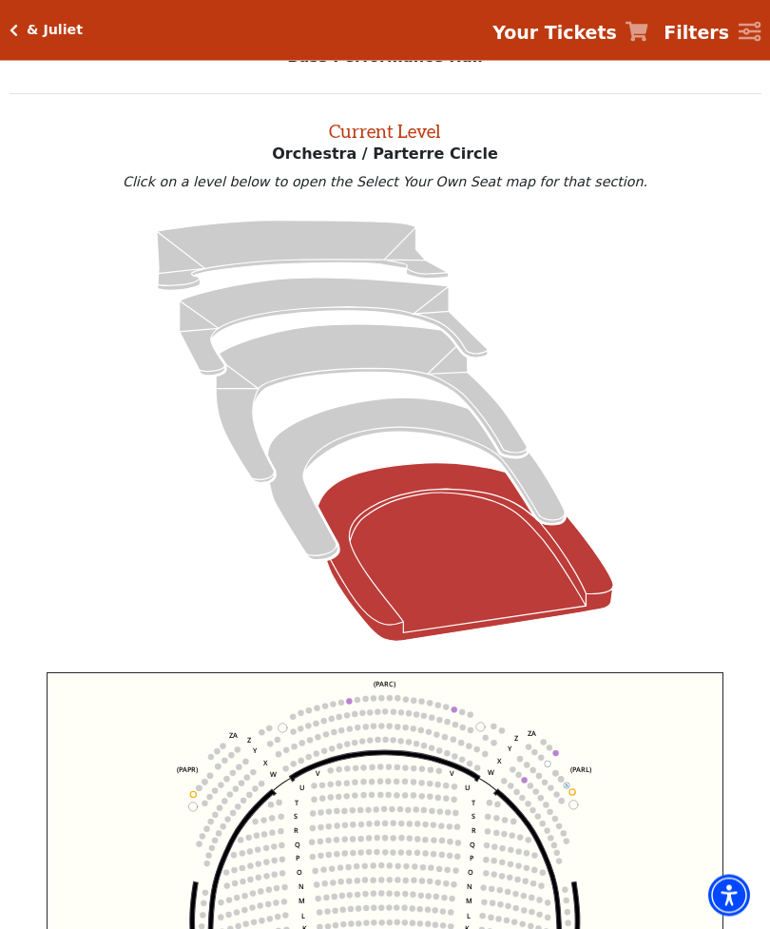
scroll to position [0, 0]
